Goal: Information Seeking & Learning: Learn about a topic

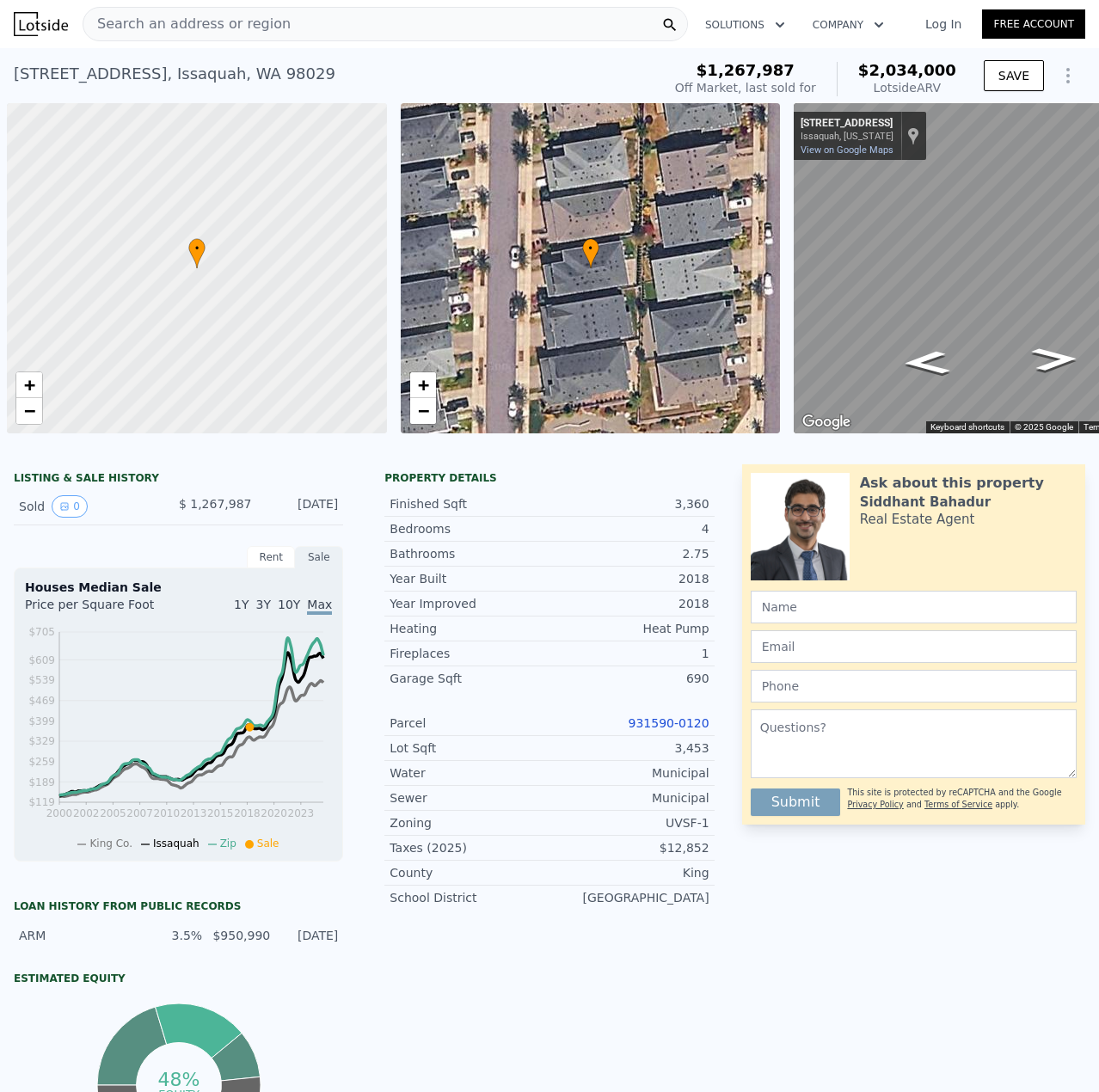
click at [179, 23] on span "Search an address or region" at bounding box center [186, 24] width 207 height 21
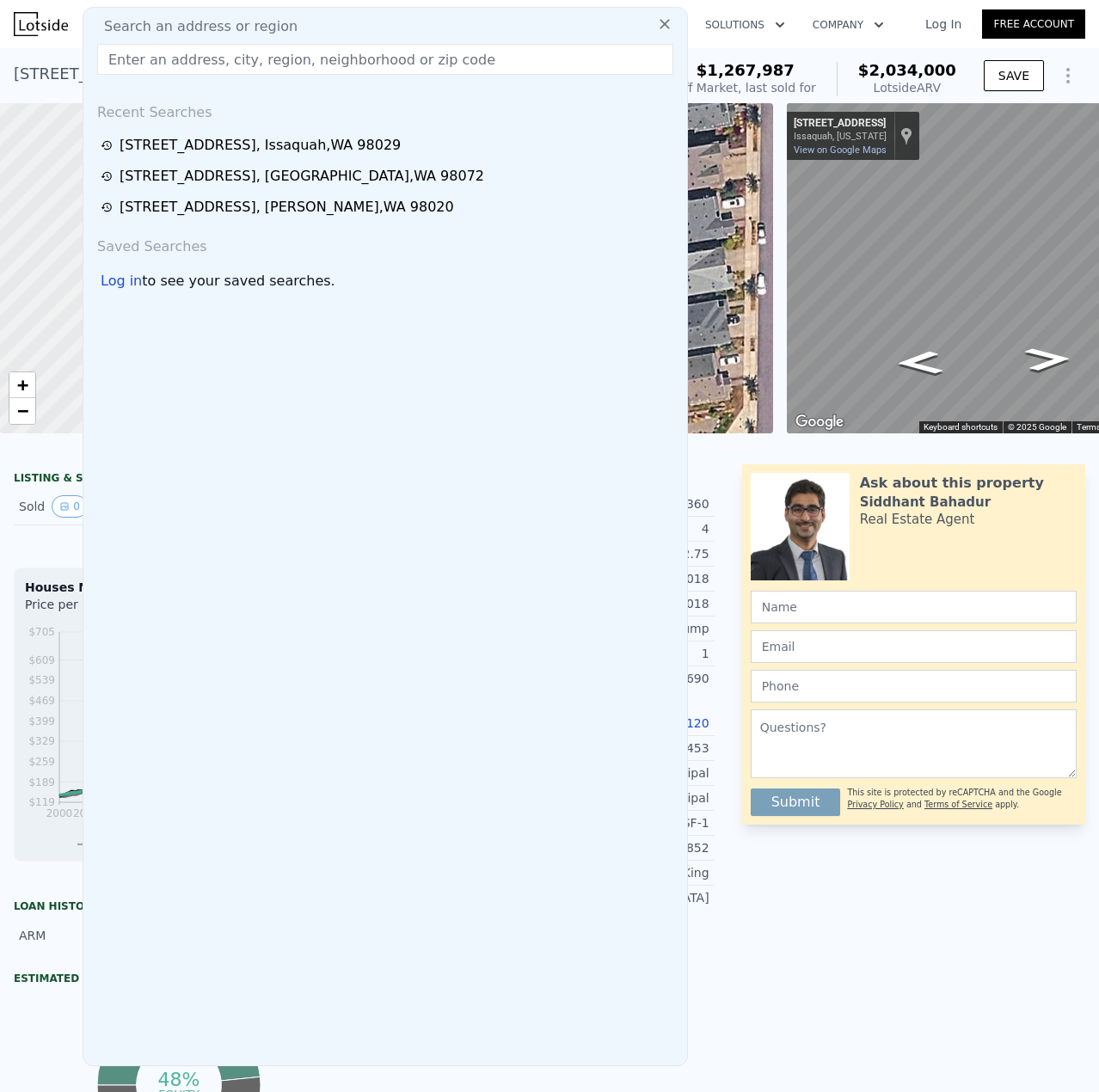
drag, startPoint x: 177, startPoint y: 23, endPoint x: 521, endPoint y: 52, distance: 345.2
click at [521, 52] on input "text" at bounding box center [385, 58] width 576 height 31
paste input "[STREET_ADDRESS]"
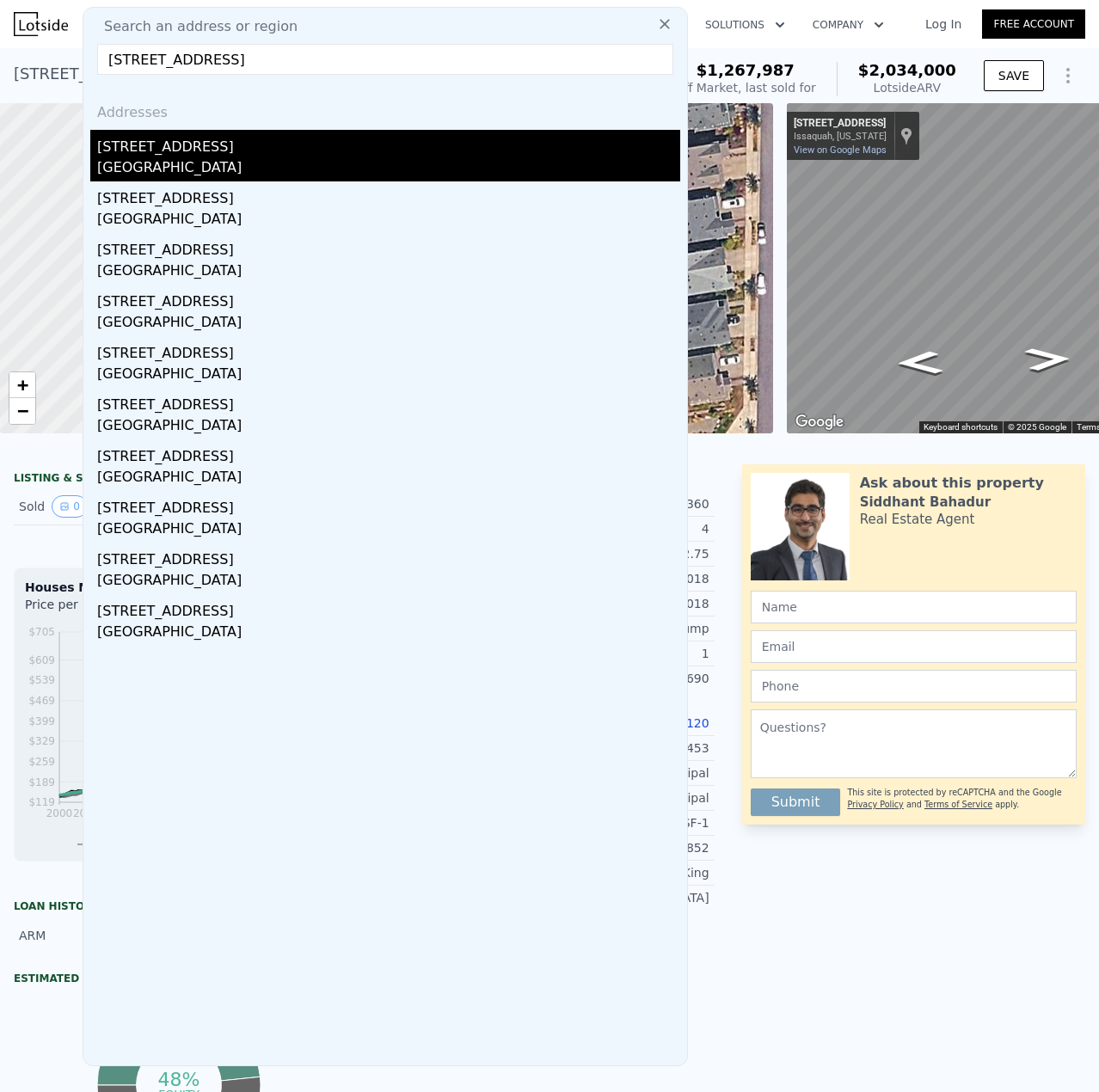
type input "[STREET_ADDRESS]"
click at [206, 135] on div "[STREET_ADDRESS]" at bounding box center [388, 144] width 583 height 28
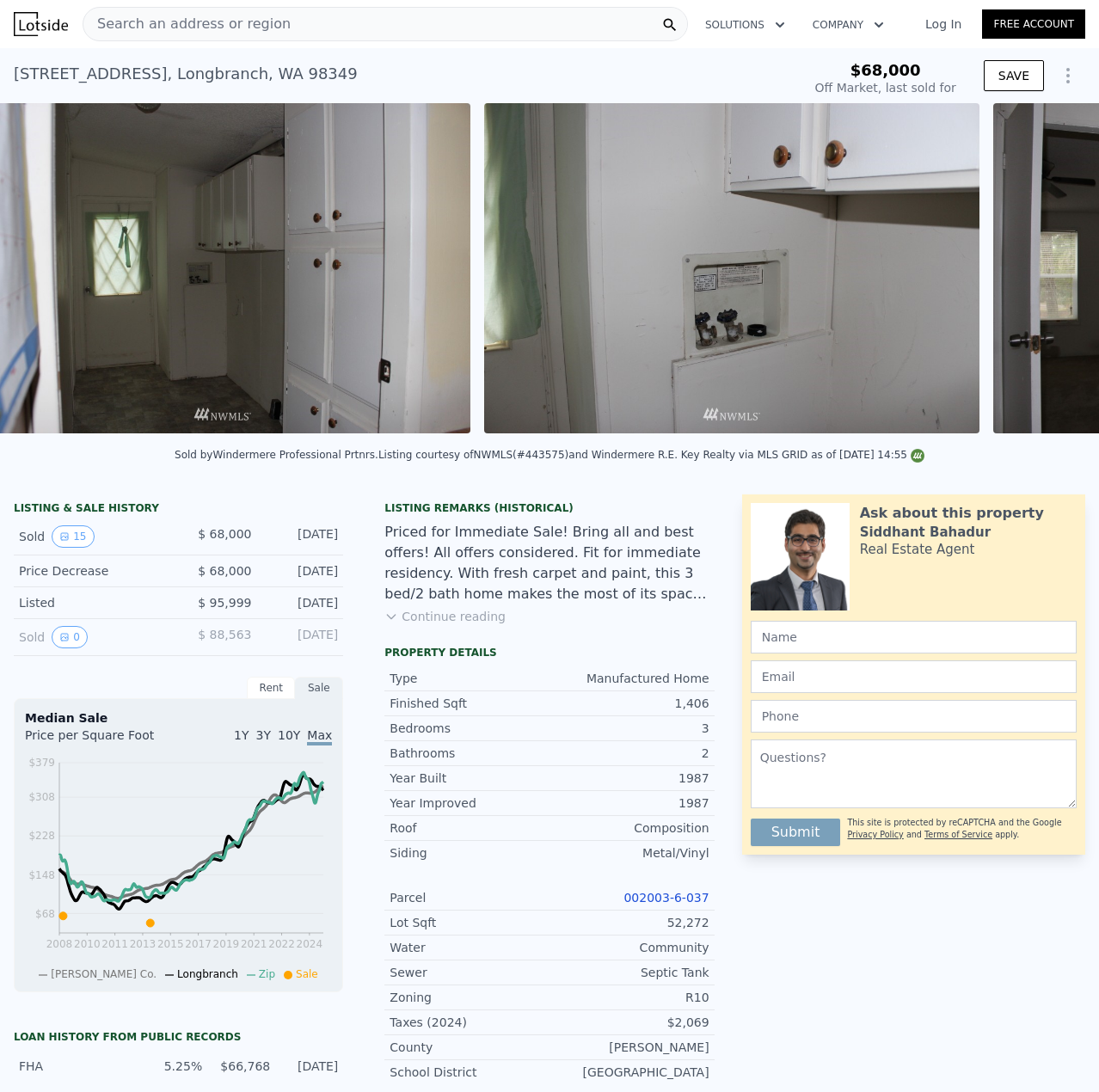
scroll to position [0, 5369]
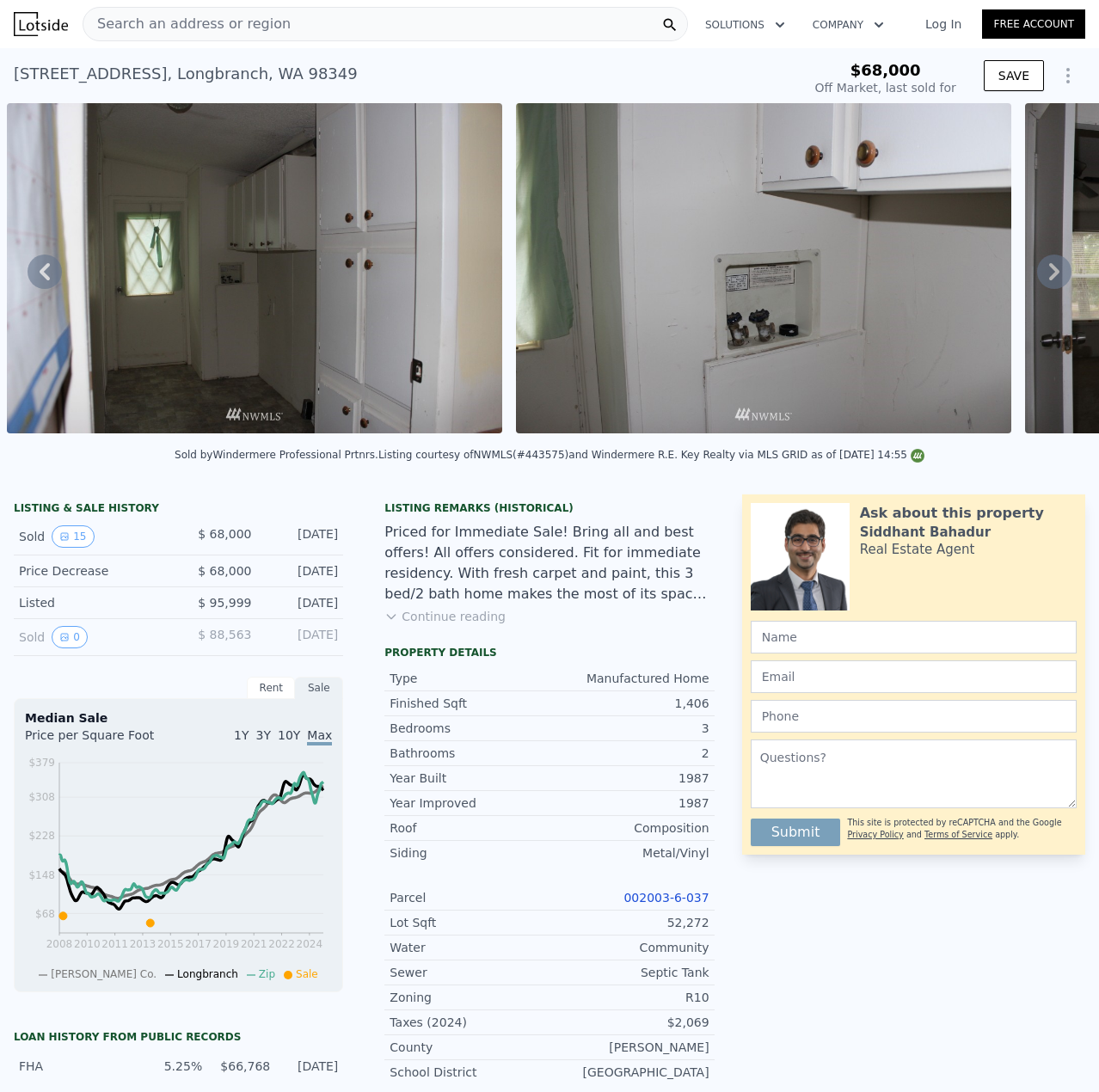
type input "$ 395,000"
type input "$ 293,499"
click at [686, 901] on link "002003-6-037" at bounding box center [666, 898] width 85 height 14
click at [193, 23] on span "Search an address or region" at bounding box center [186, 24] width 207 height 21
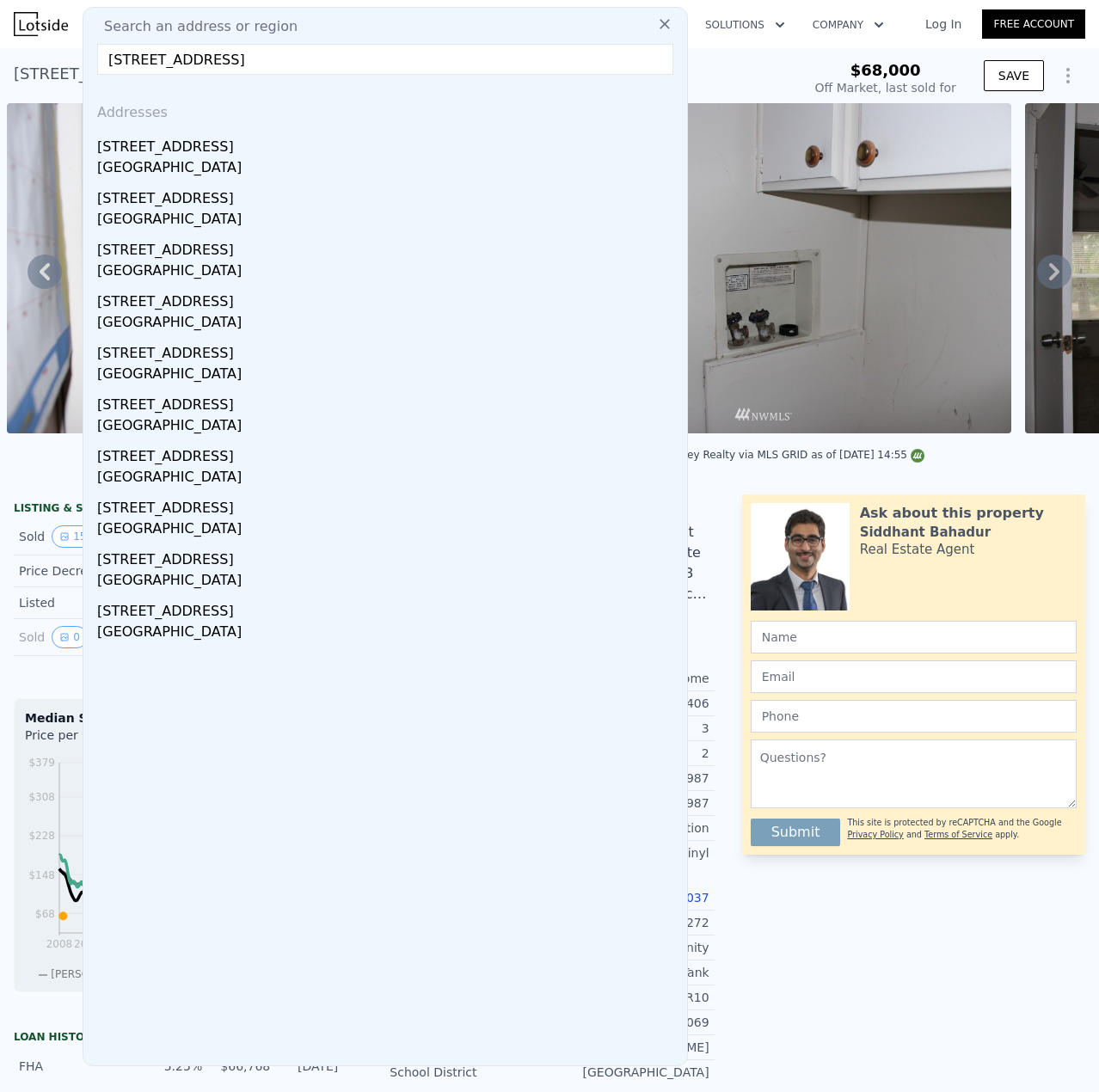
click at [236, 52] on input "[STREET_ADDRESS]" at bounding box center [385, 58] width 576 height 31
click at [238, 52] on input "[STREET_ADDRESS]" at bounding box center [385, 58] width 576 height 31
paste input "[STREET_ADDRESS][PERSON_NAME][PERSON_NAME]"
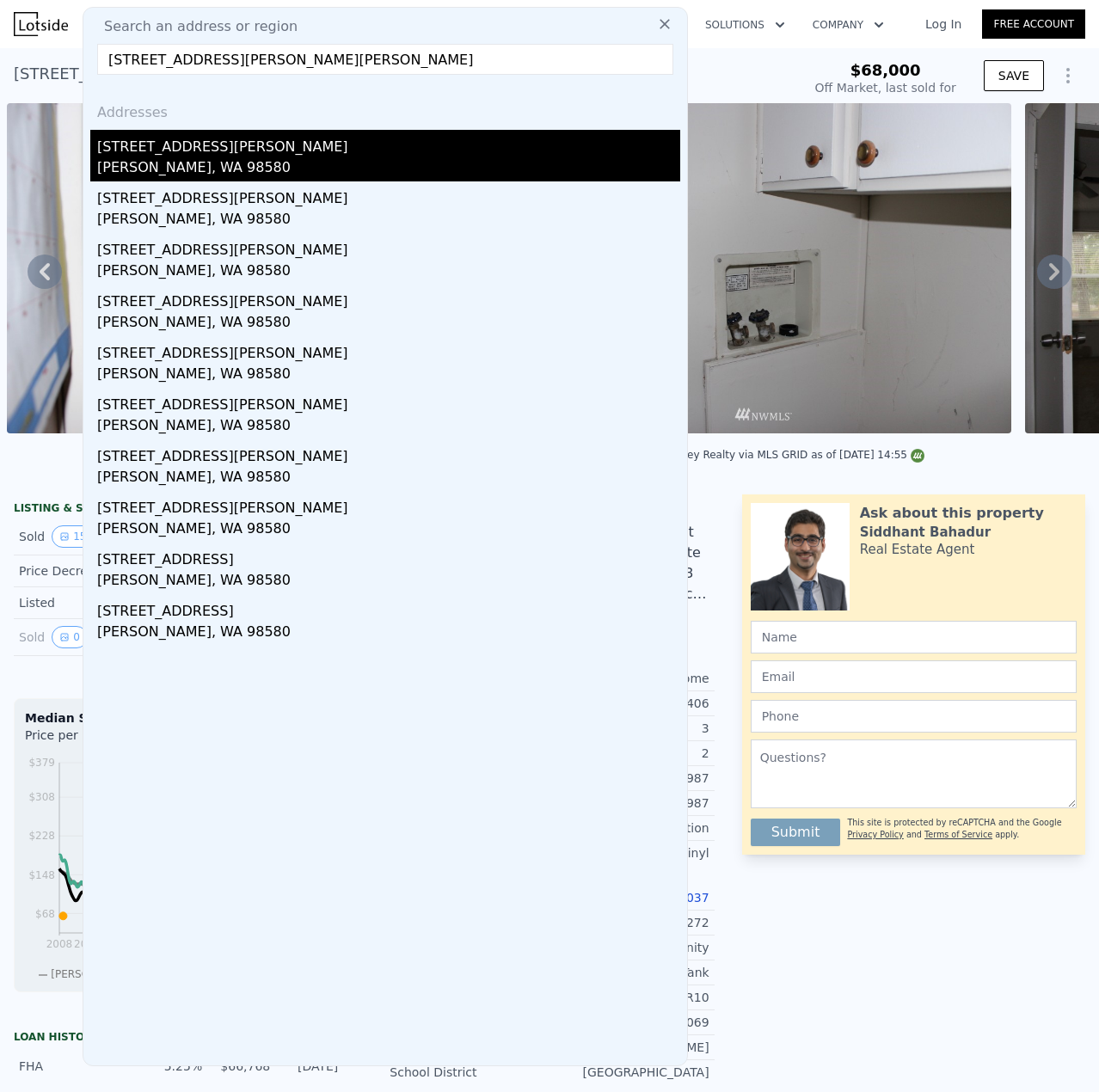
type input "[STREET_ADDRESS][PERSON_NAME][PERSON_NAME]"
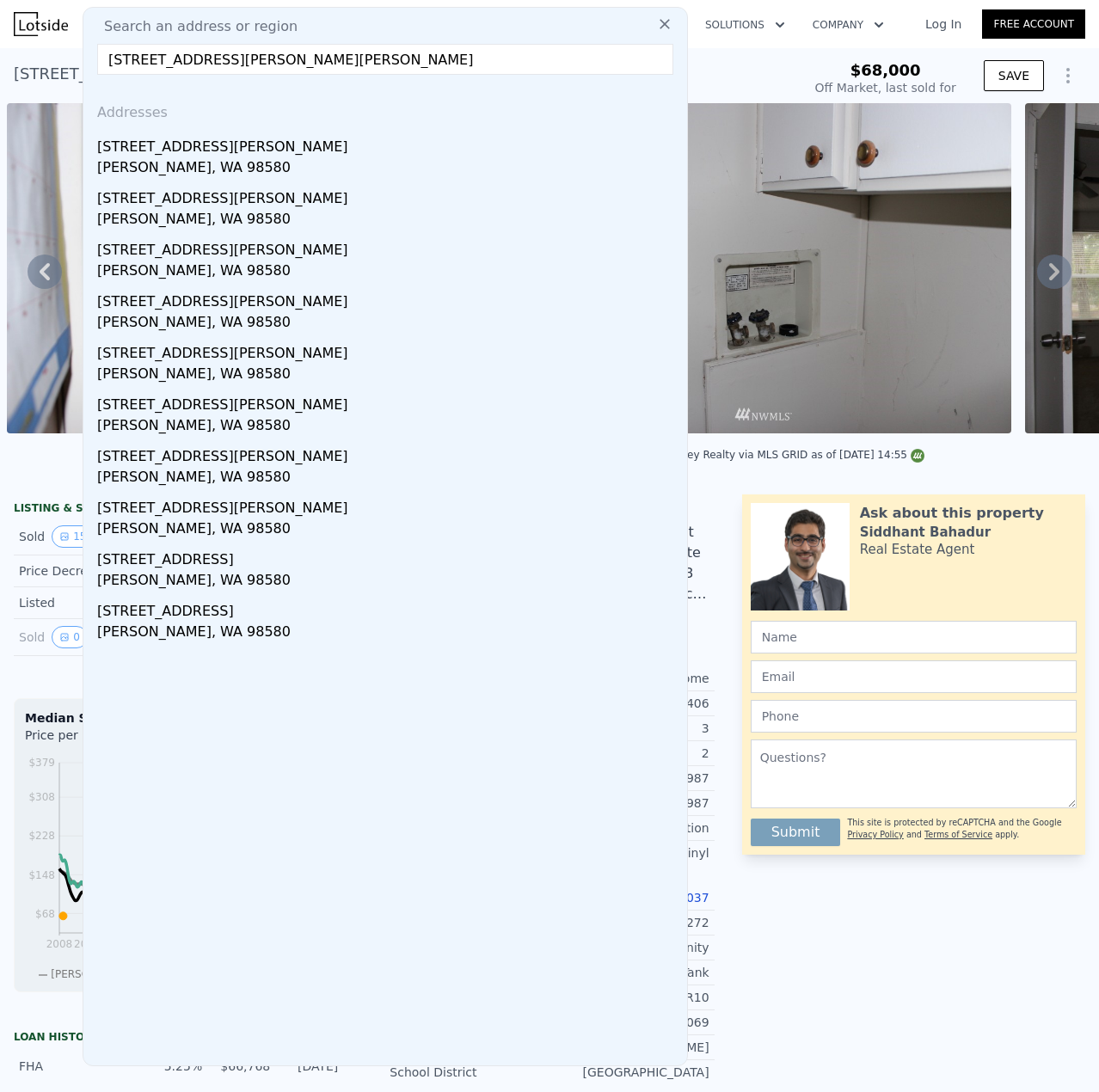
click at [177, 168] on div "[PERSON_NAME], WA 98580" at bounding box center [388, 169] width 583 height 24
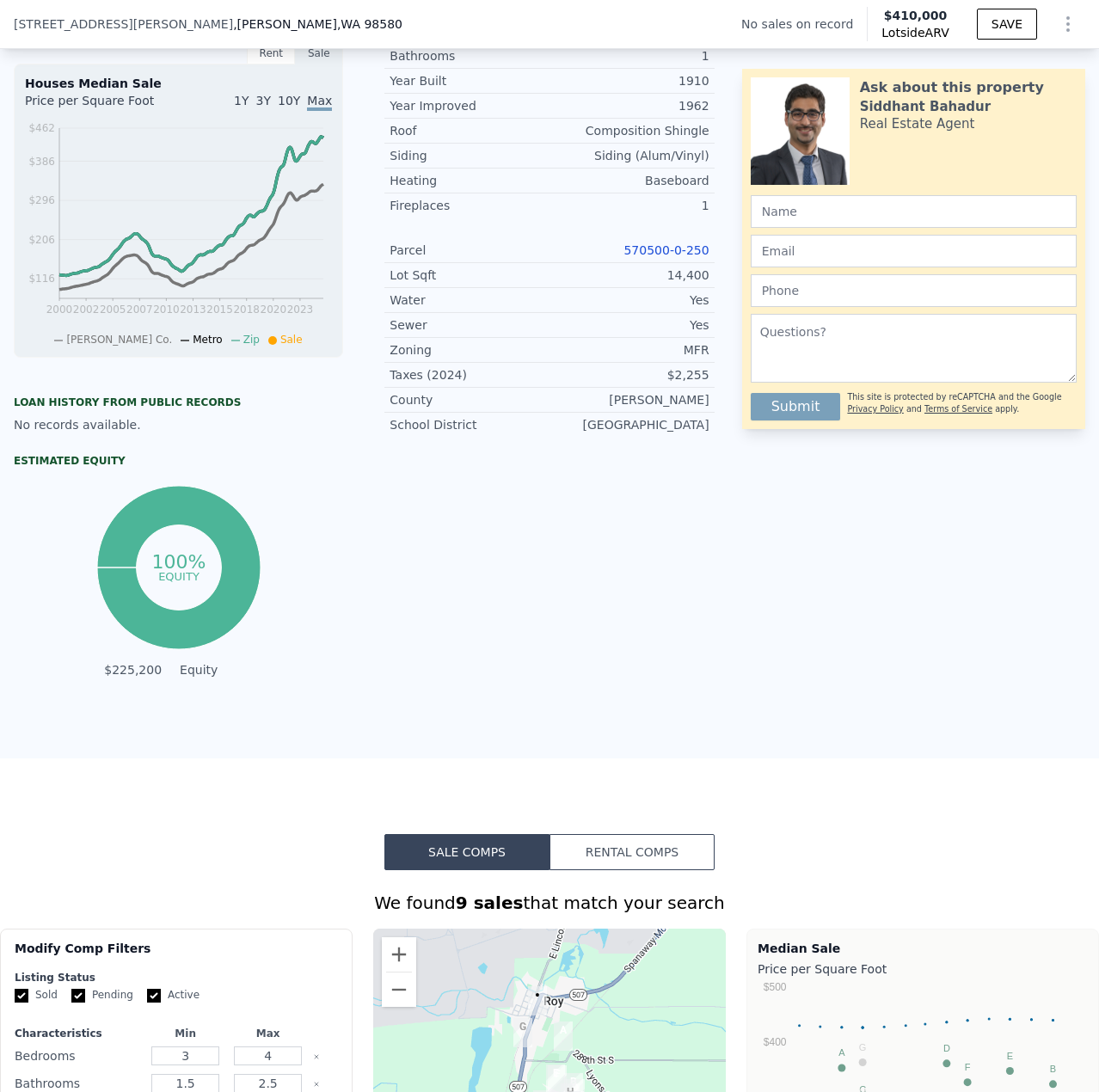
scroll to position [252, 0]
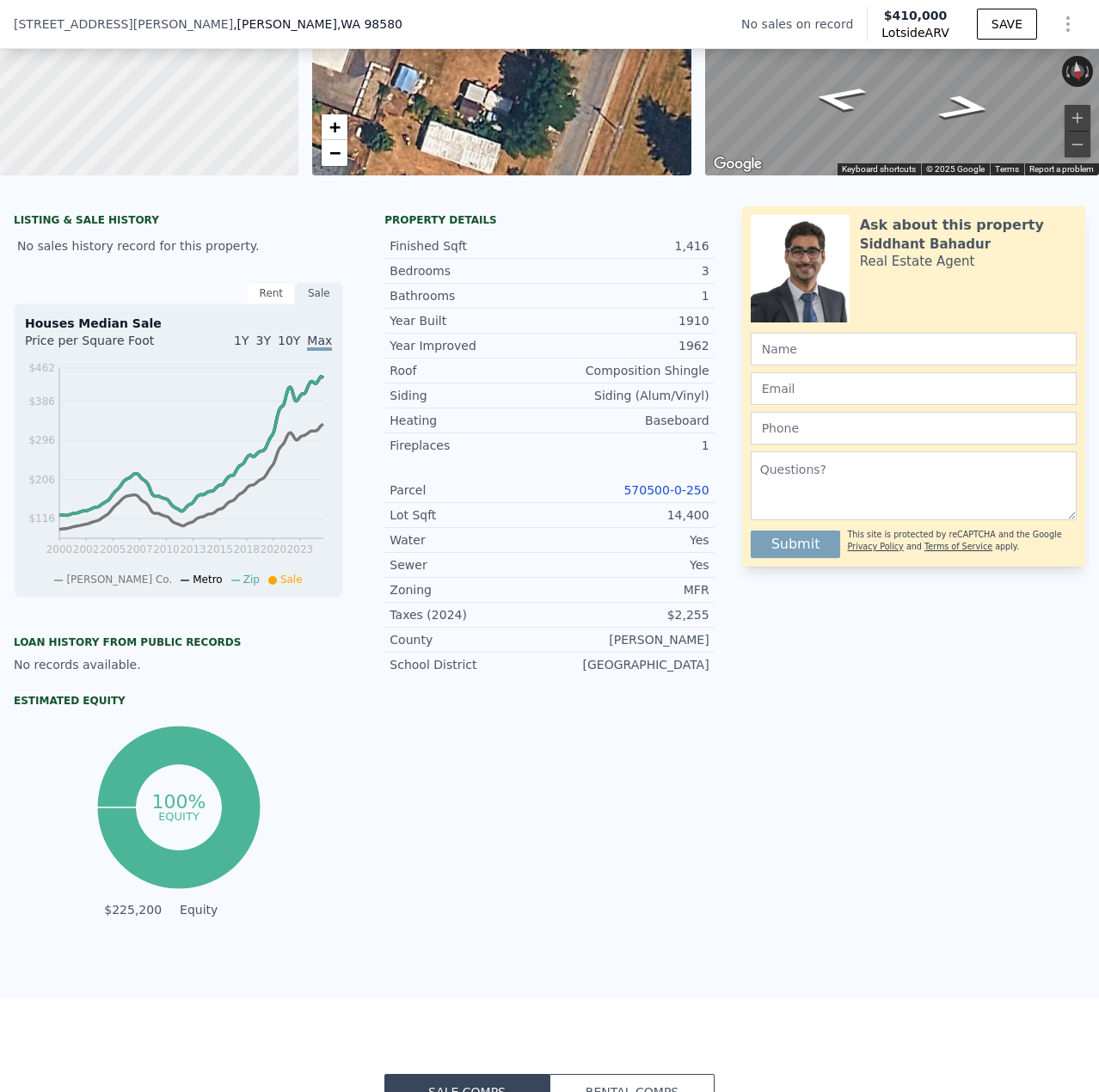
click at [667, 497] on link "570500-0-250" at bounding box center [666, 490] width 85 height 14
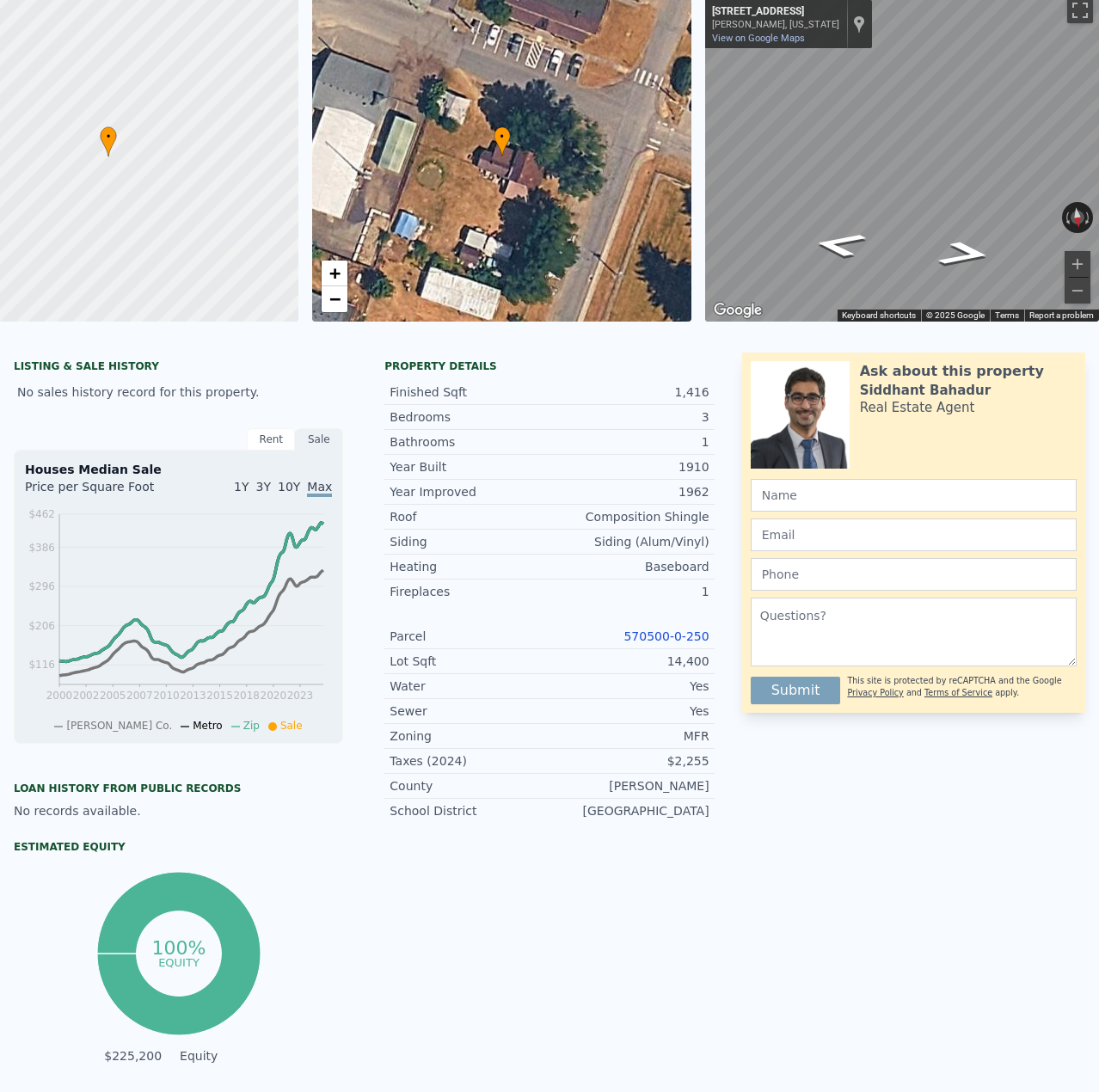
scroll to position [6, 0]
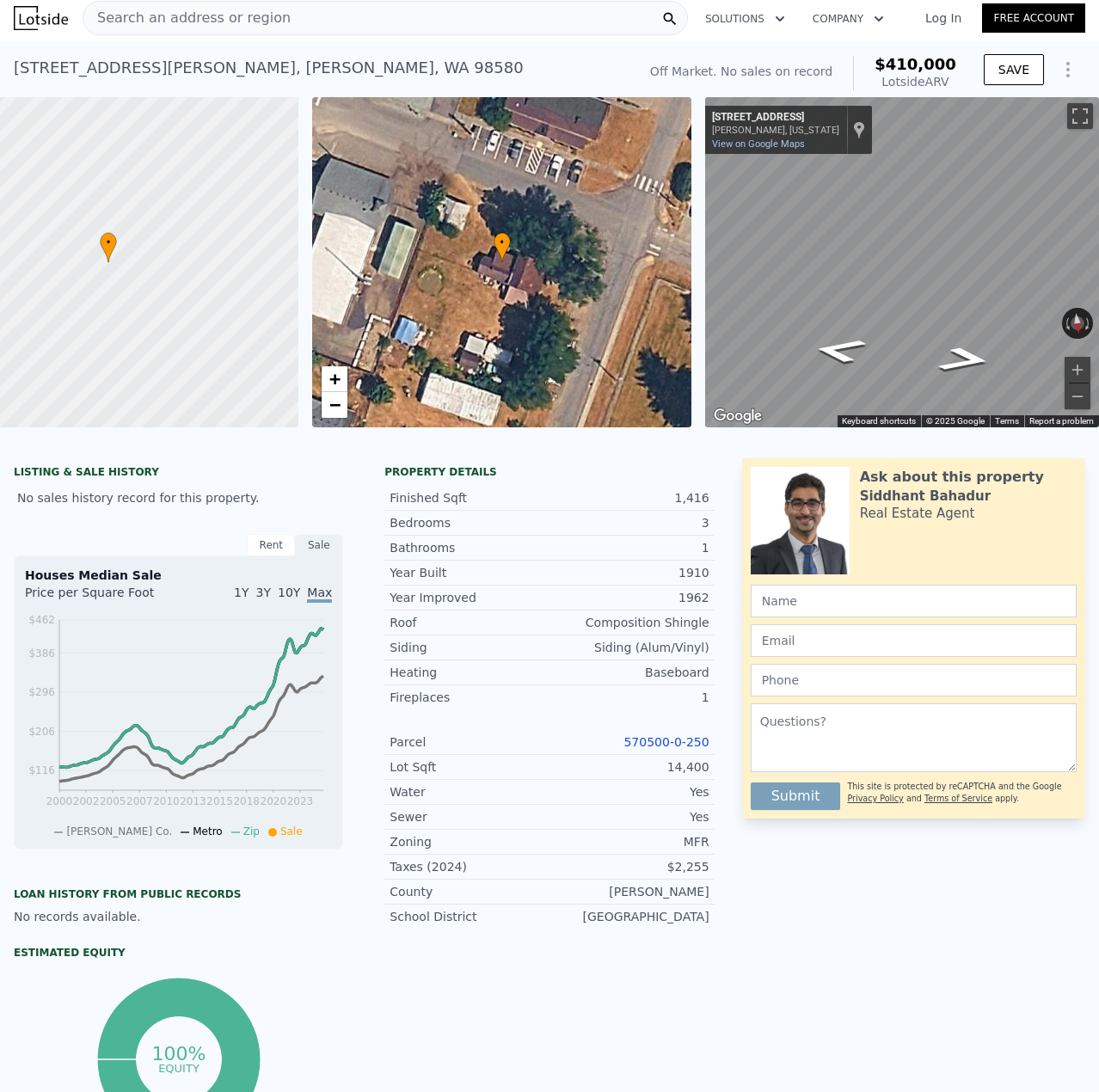
click at [174, 33] on div "Search an address or region" at bounding box center [186, 18] width 207 height 33
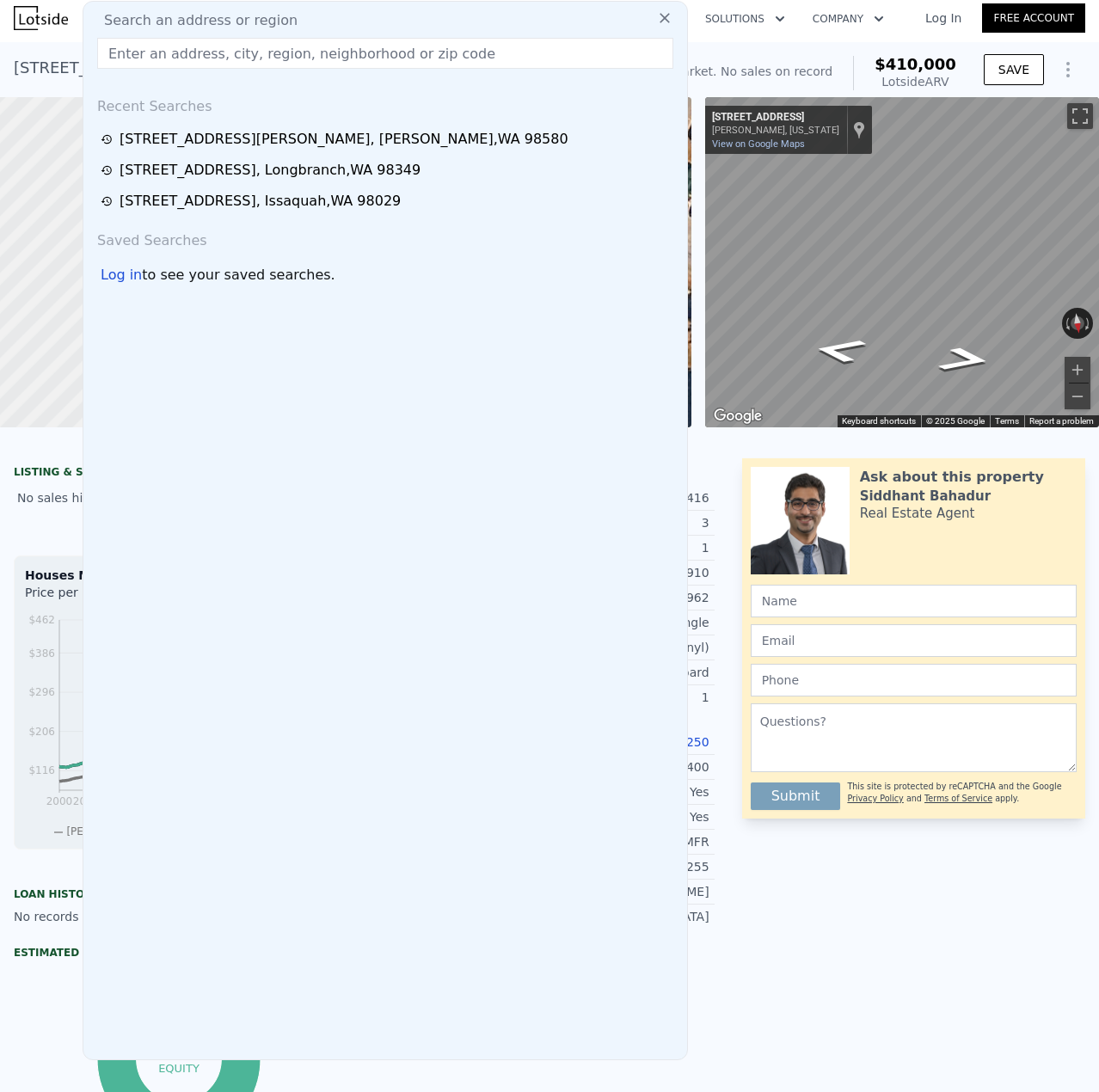
click at [184, 47] on input "text" at bounding box center [385, 52] width 576 height 31
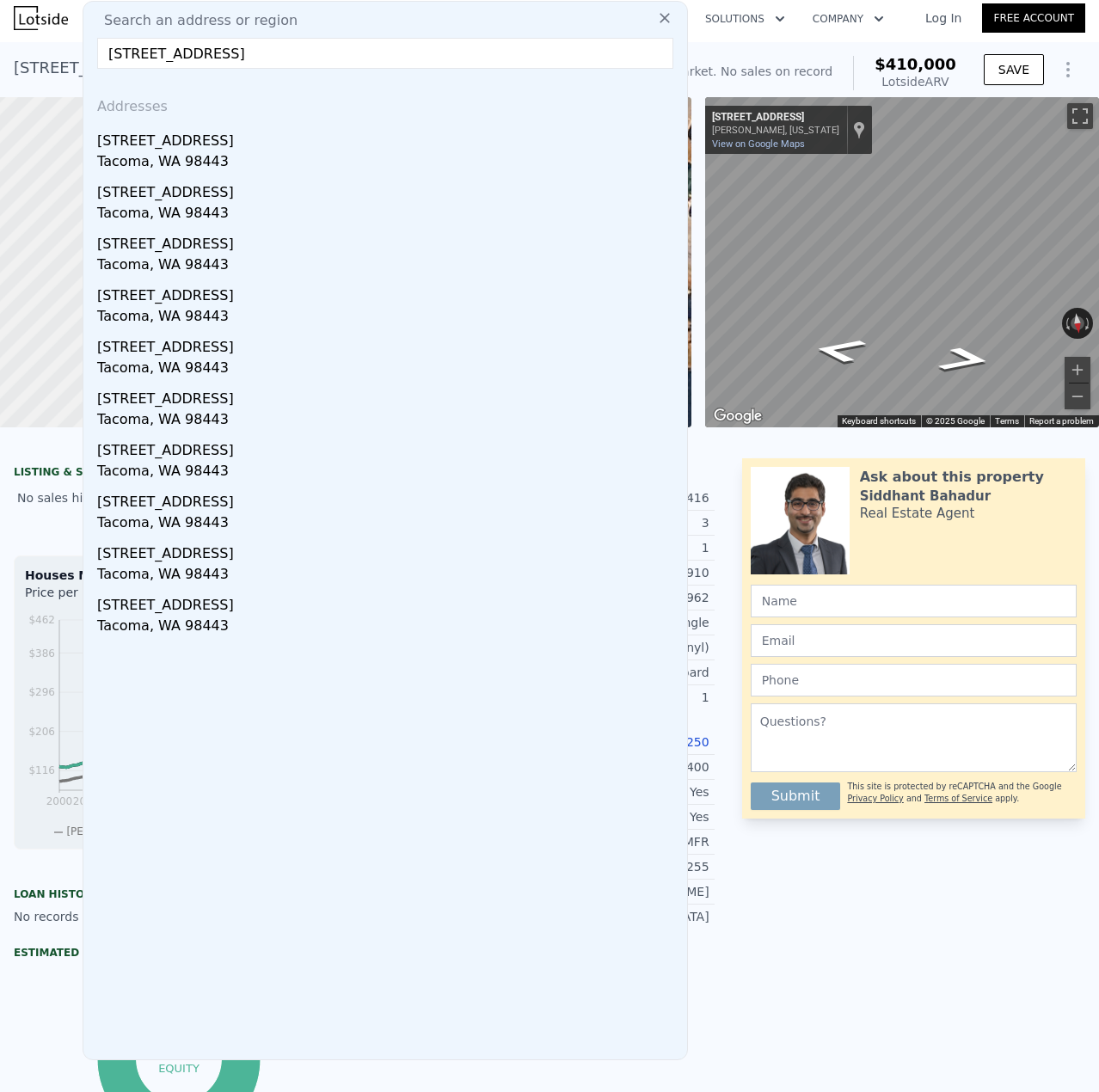
type input "[STREET_ADDRESS]"
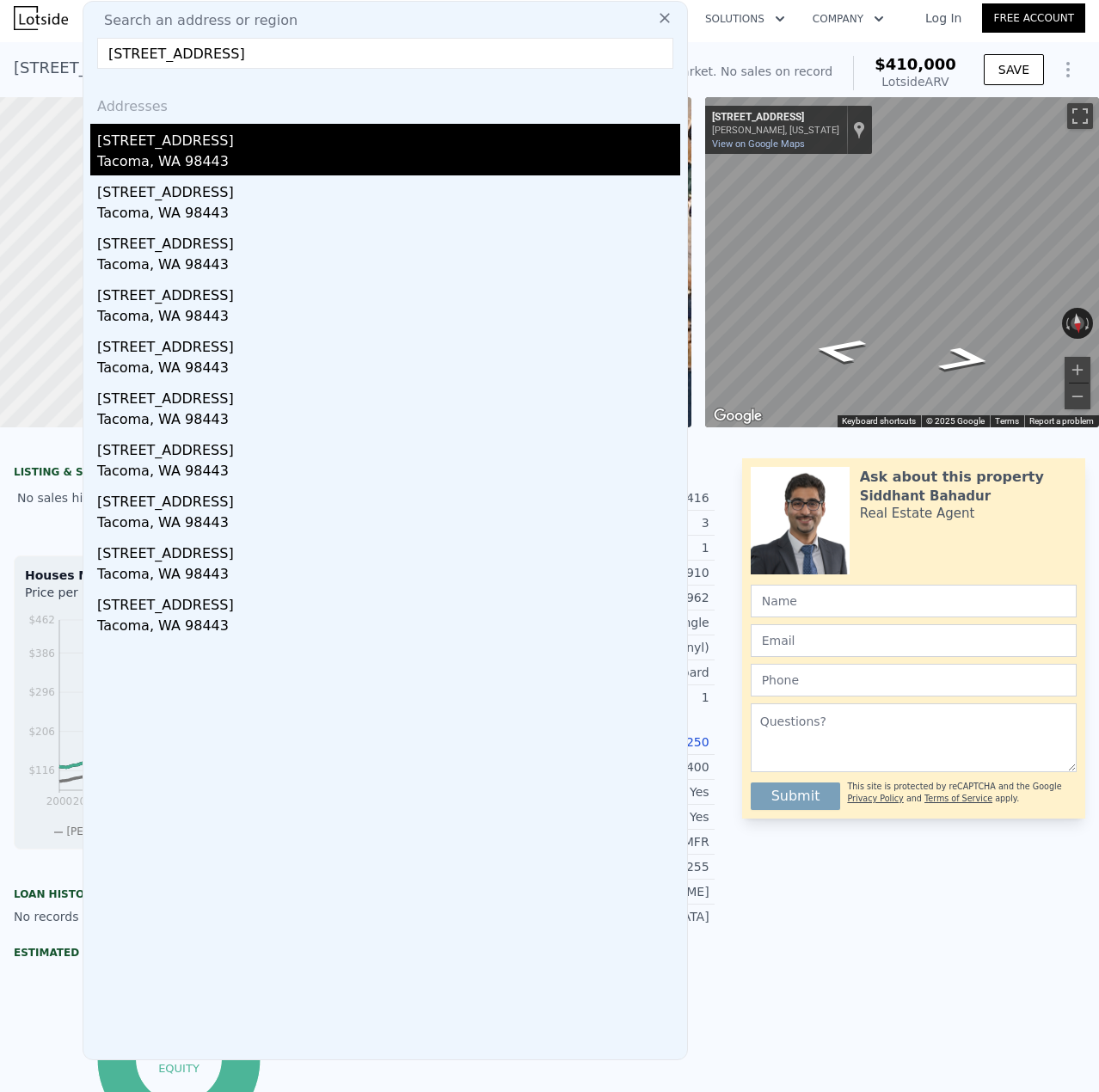
click at [227, 141] on div "[STREET_ADDRESS]" at bounding box center [388, 138] width 583 height 28
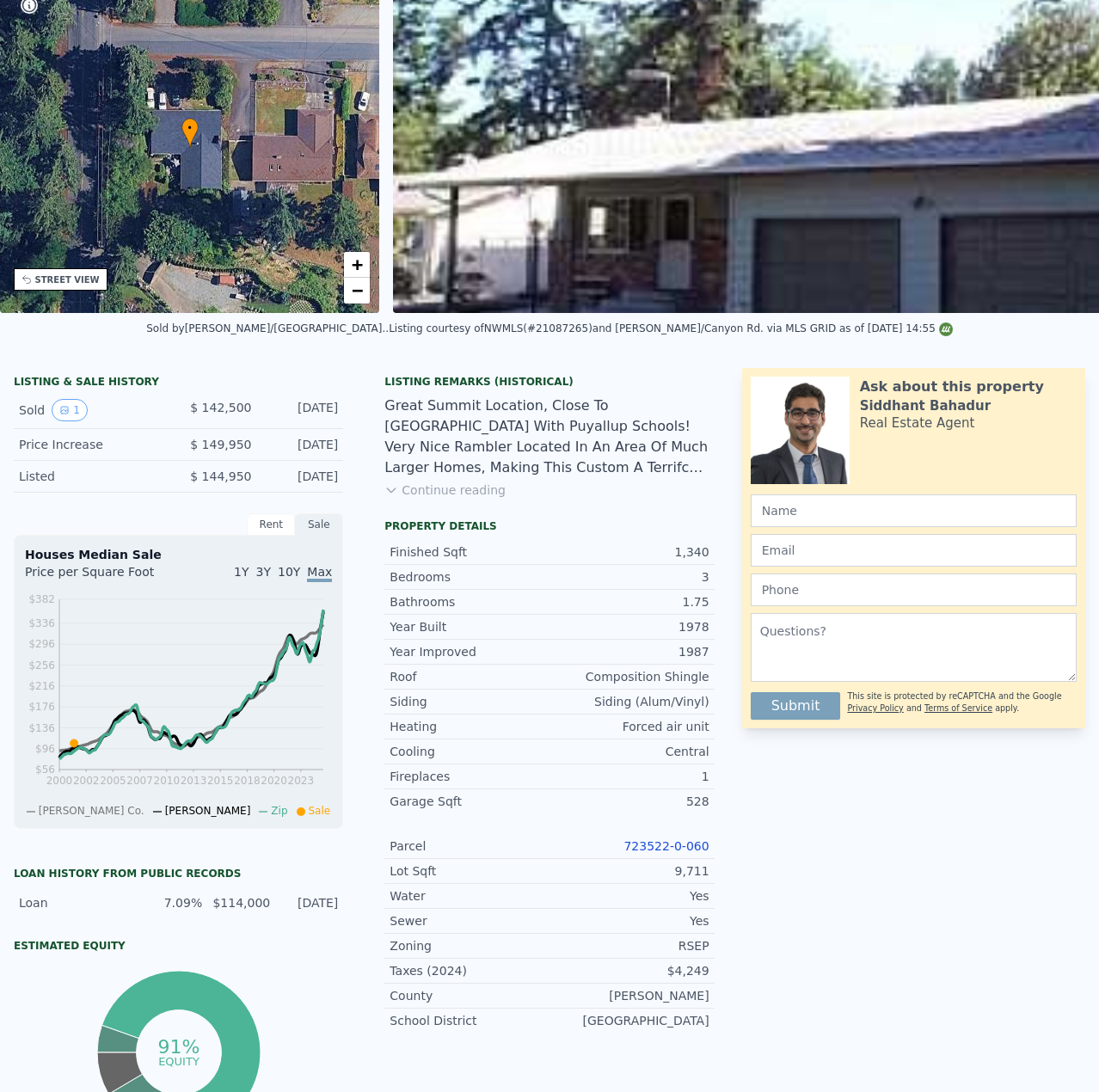
scroll to position [6, 0]
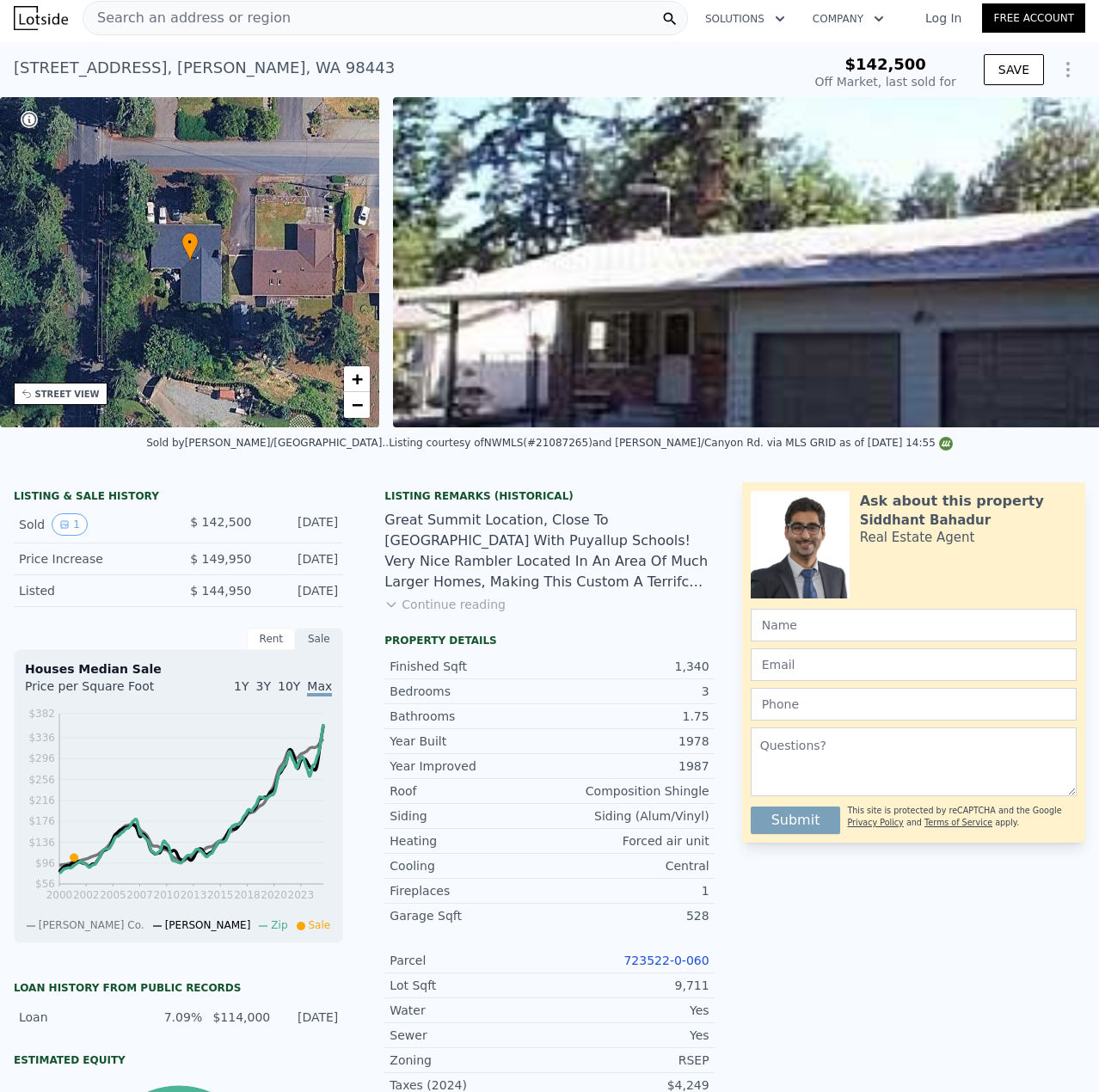
type input "$ 616,000"
type input "$ 417,206"
click at [341, 16] on div "Search an address or region" at bounding box center [385, 18] width 606 height 35
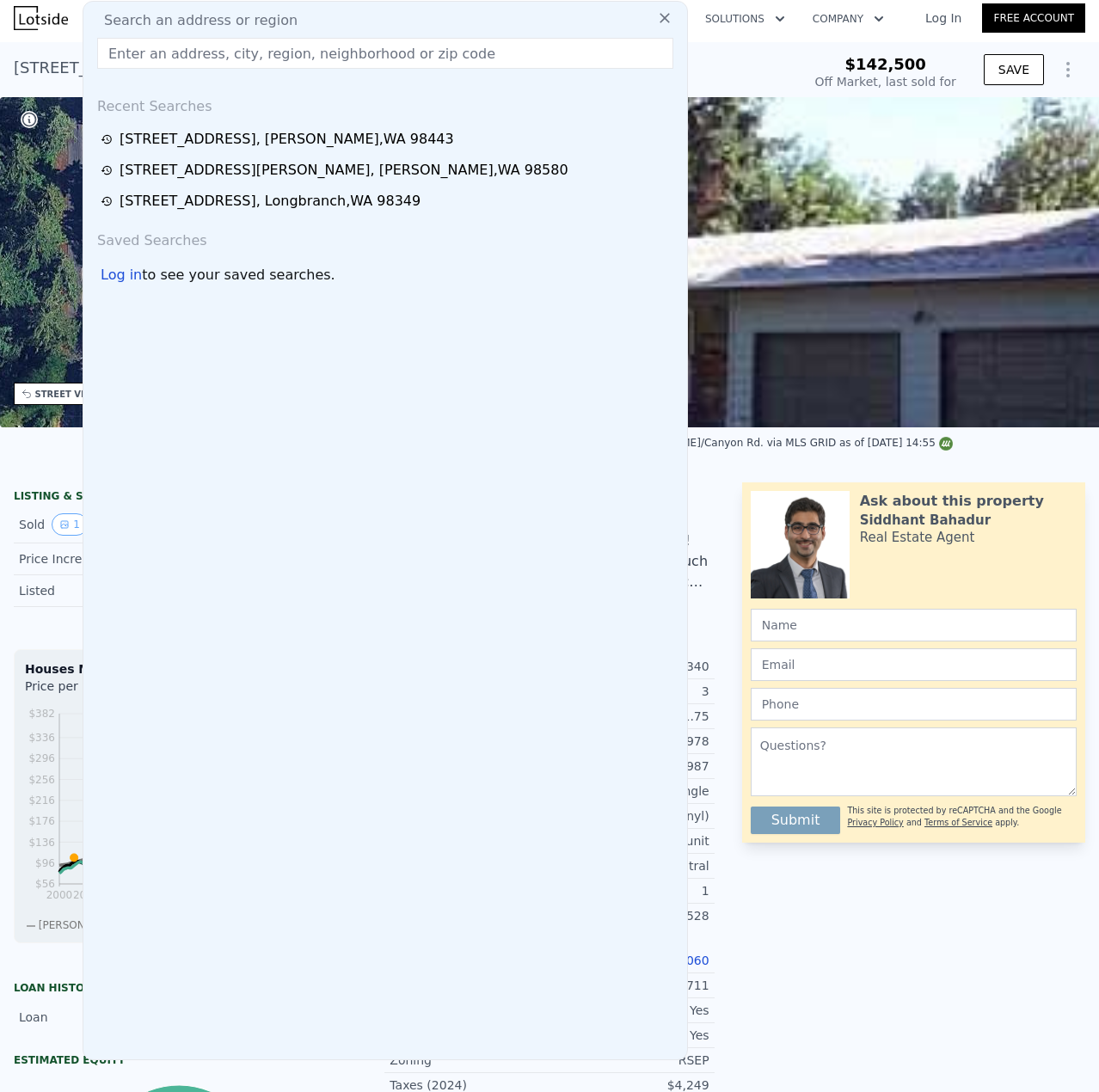
click at [327, 50] on input "text" at bounding box center [385, 52] width 576 height 31
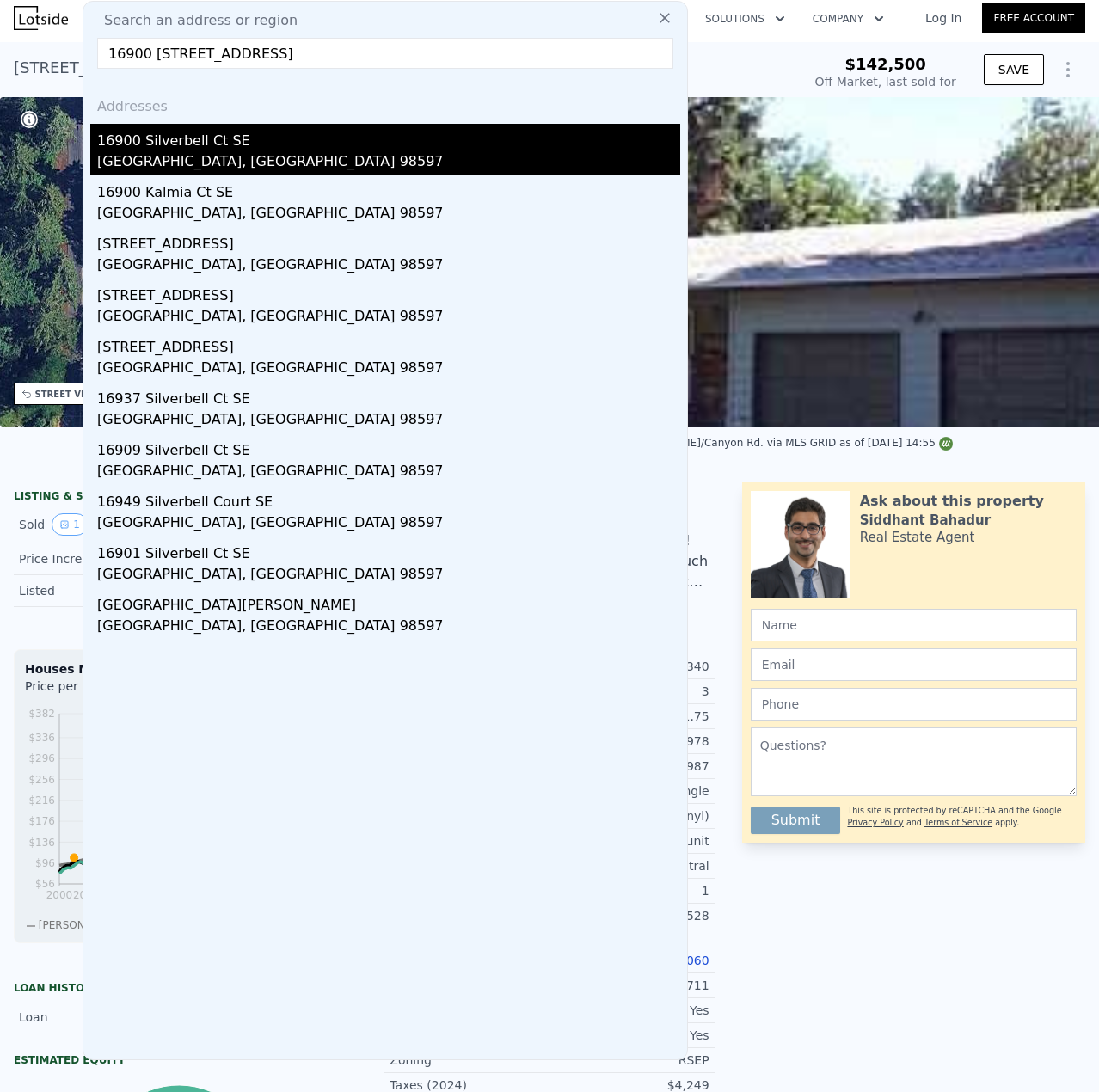
type input "16900 [STREET_ADDRESS]"
click at [180, 141] on div "16900 Silverbell Ct SE" at bounding box center [388, 138] width 583 height 28
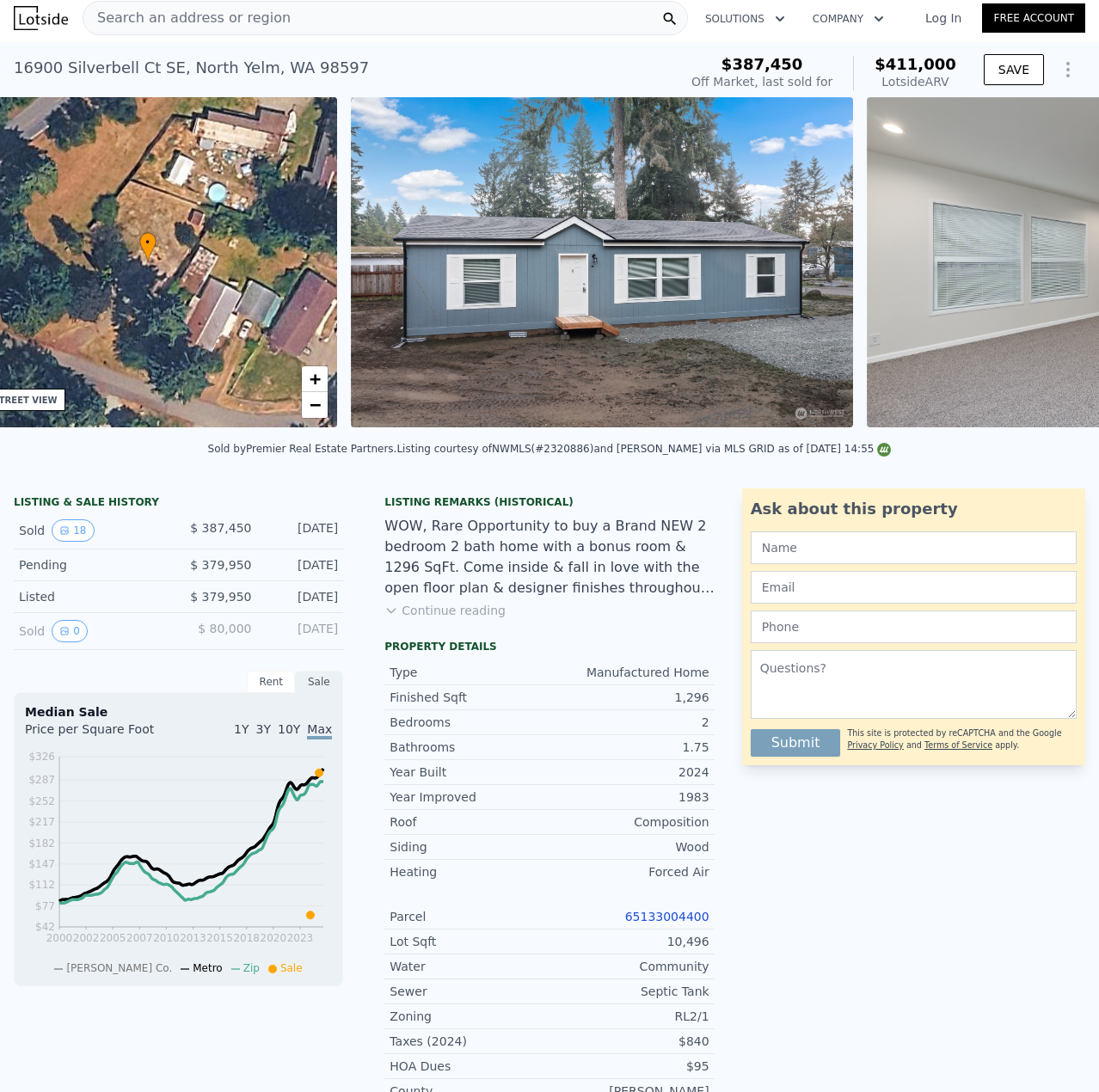
scroll to position [0, 401]
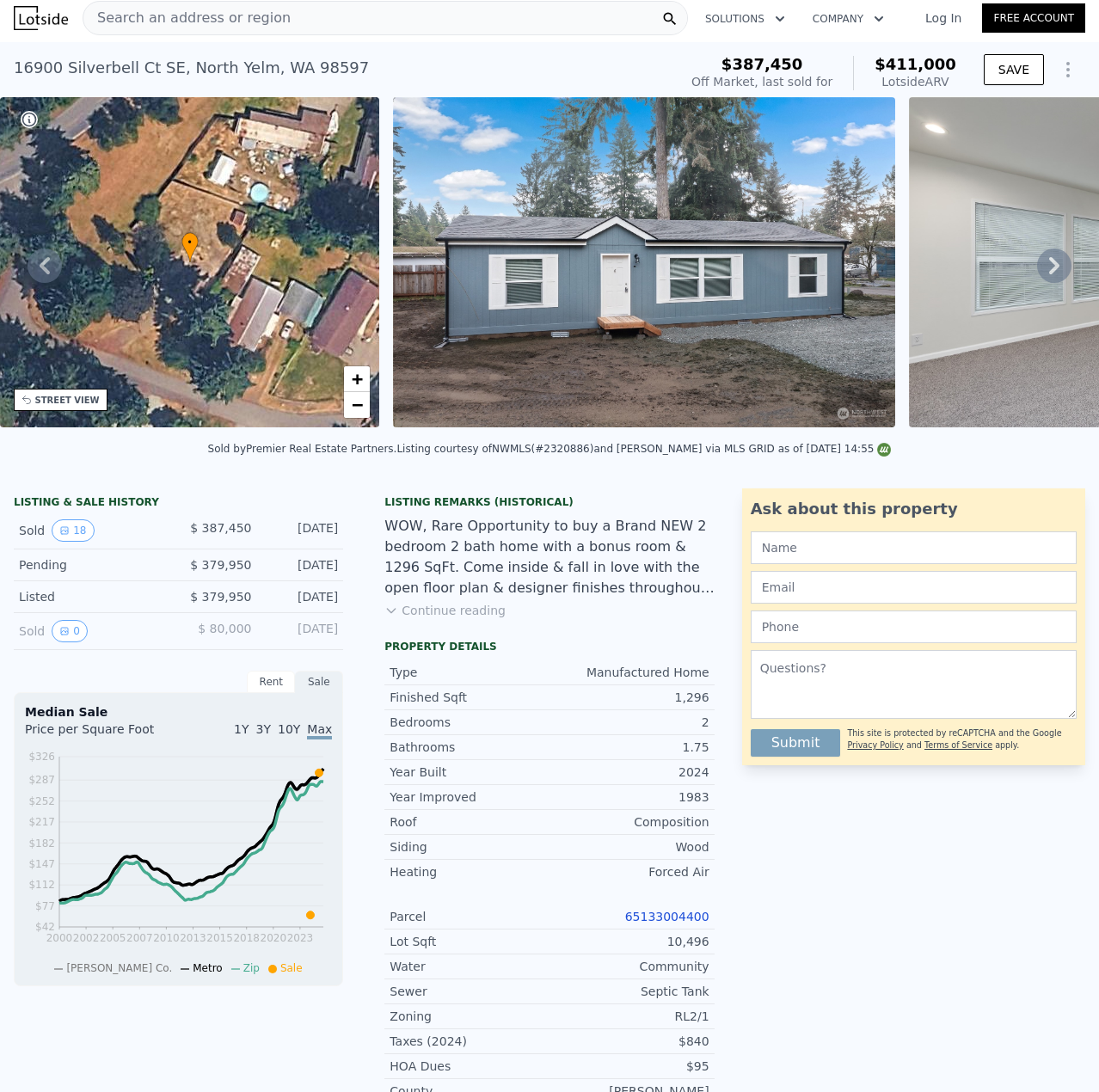
click at [224, 22] on span "Search an address or region" at bounding box center [186, 18] width 207 height 21
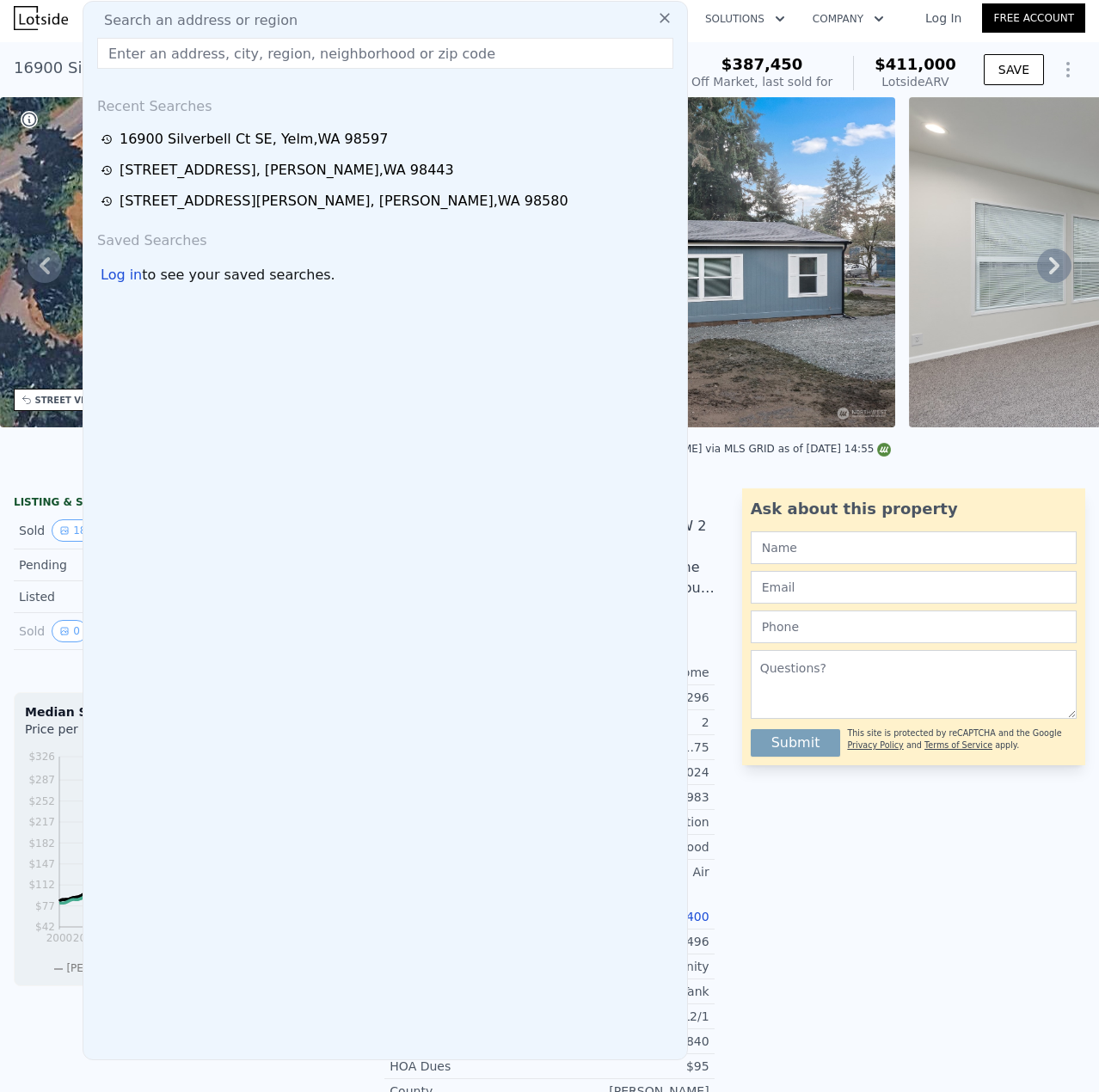
click at [219, 48] on input "text" at bounding box center [385, 52] width 576 height 31
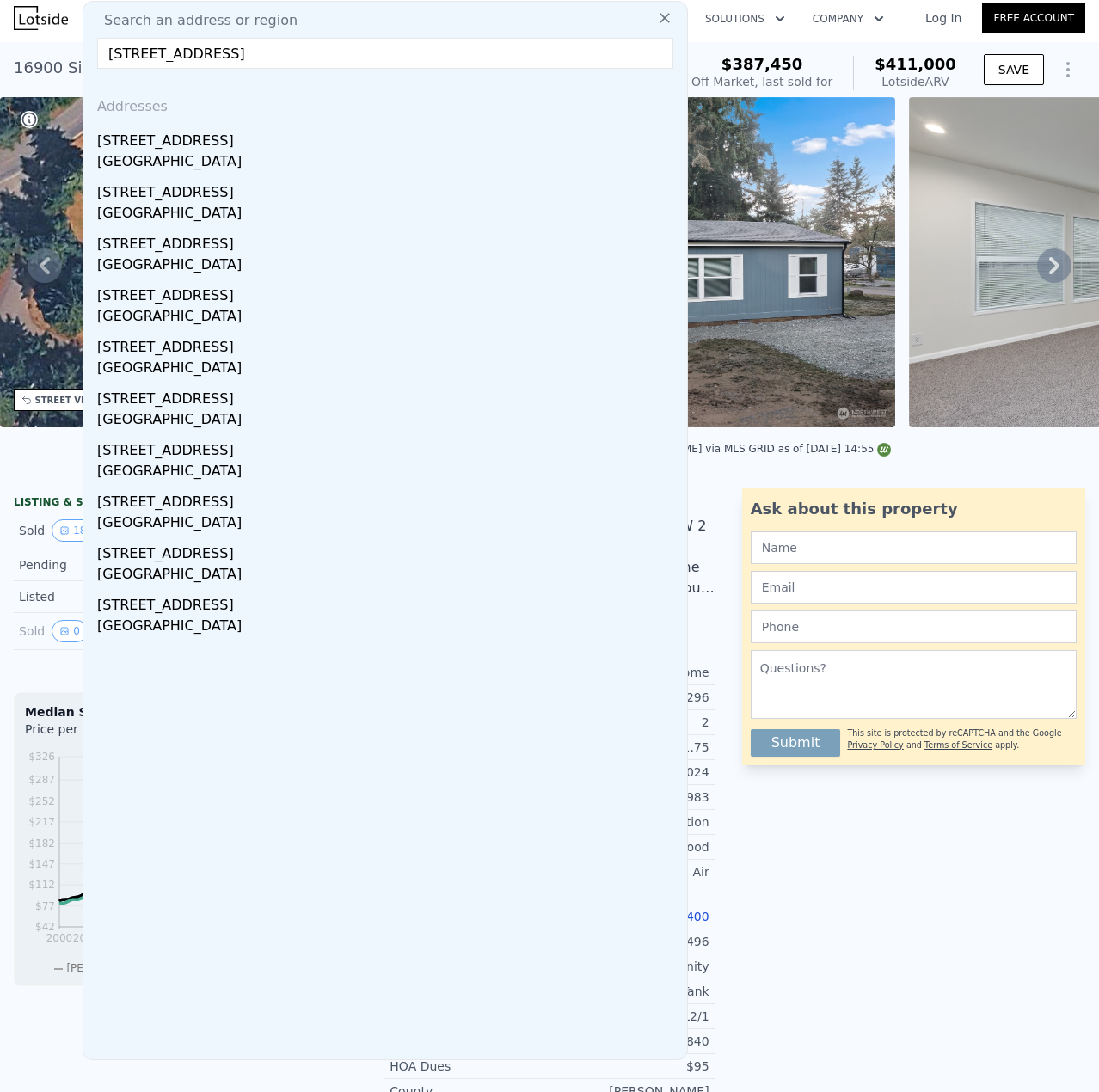
type input "[STREET_ADDRESS]"
